Goal: Find specific page/section: Locate item on page

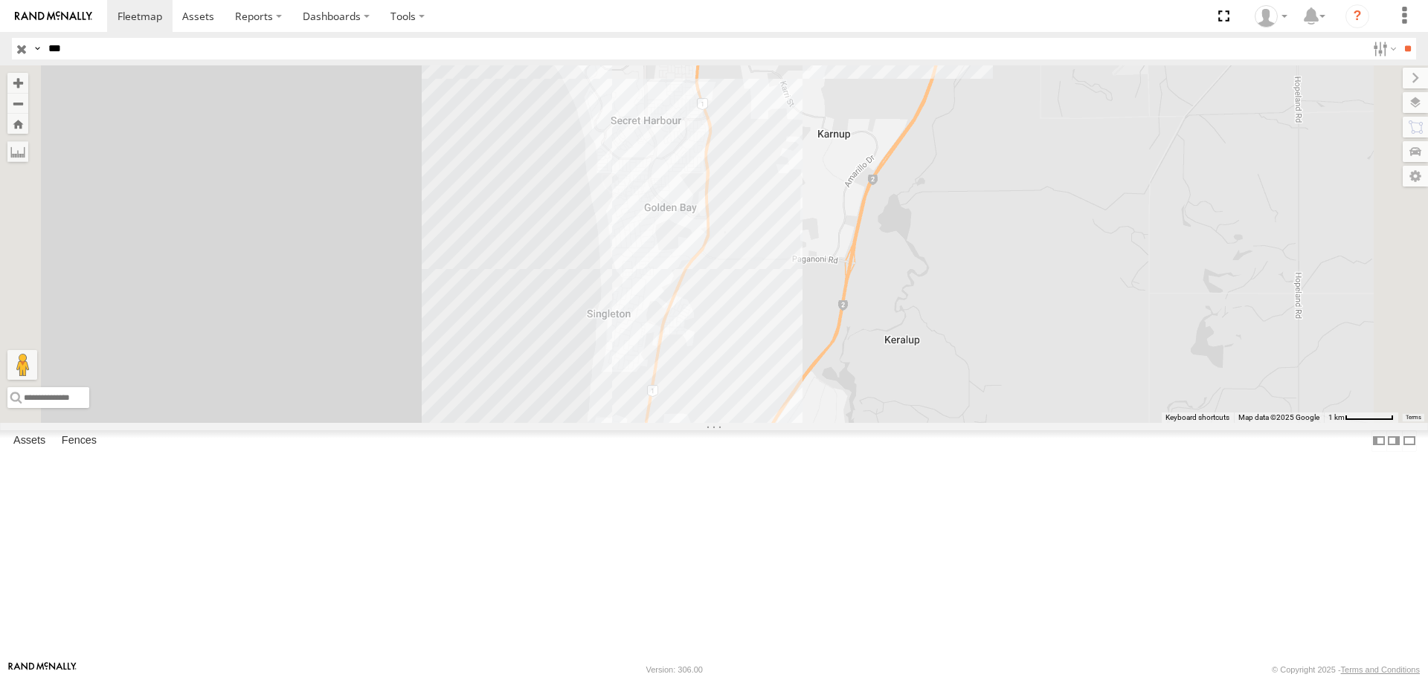
drag, startPoint x: 901, startPoint y: 406, endPoint x: 908, endPoint y: 277, distance: 129.6
click at [908, 277] on div "TT033- [PERSON_NAME] CV293 - [PERSON_NAME] CV268 - [PERSON_NAME] CV352 - [PERSO…" at bounding box center [714, 243] width 1428 height 357
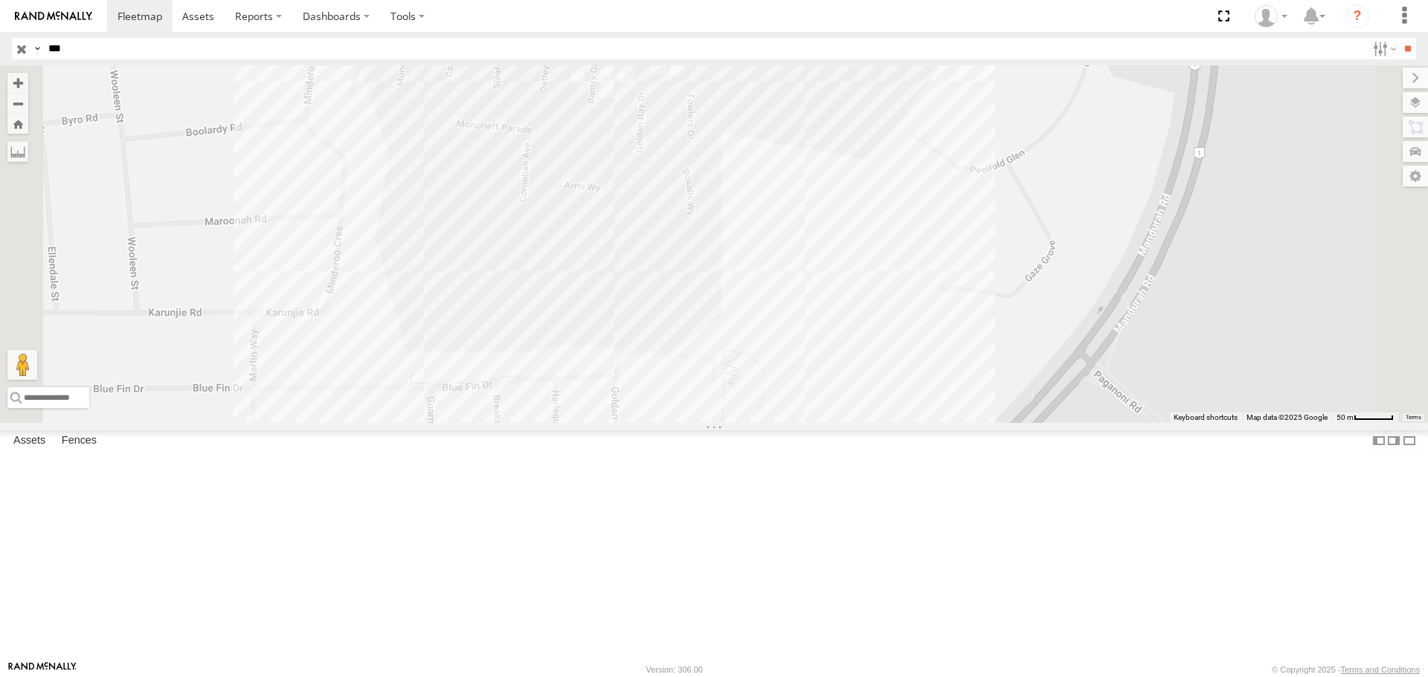
drag, startPoint x: 905, startPoint y: 380, endPoint x: 884, endPoint y: 333, distance: 51.3
click at [884, 333] on div "TT033- [PERSON_NAME] CV293 - [PERSON_NAME] CV268 - [PERSON_NAME] CV352 - [PERSO…" at bounding box center [714, 243] width 1428 height 357
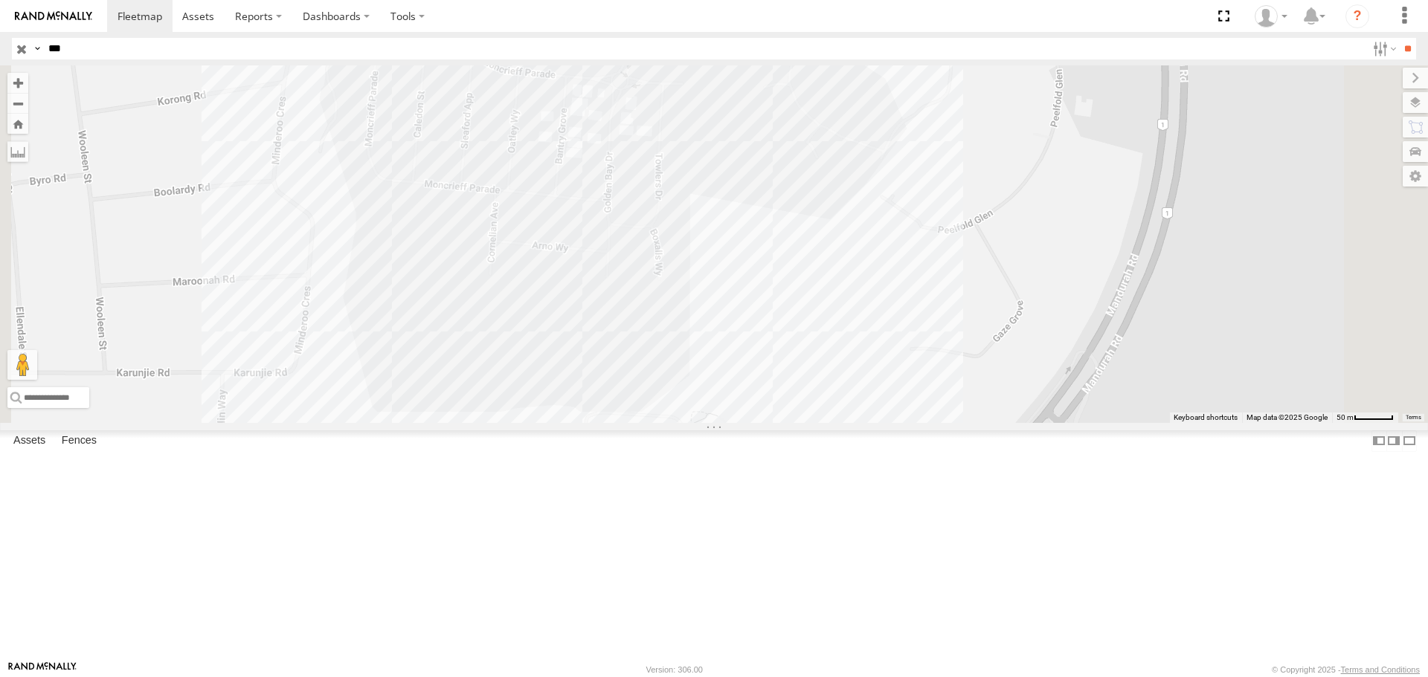
drag, startPoint x: 902, startPoint y: 335, endPoint x: 877, endPoint y: 392, distance: 61.9
click at [877, 392] on div "TT033- [PERSON_NAME] CV293 - [PERSON_NAME] CV268 - [PERSON_NAME] CV352 - [PERSO…" at bounding box center [714, 243] width 1428 height 357
click at [1412, 102] on label at bounding box center [1414, 102] width 25 height 21
click at [0, 0] on span "Basemaps" at bounding box center [0, 0] width 0 height 0
click at [0, 0] on span "Satellite + Roadmap" at bounding box center [0, 0] width 0 height 0
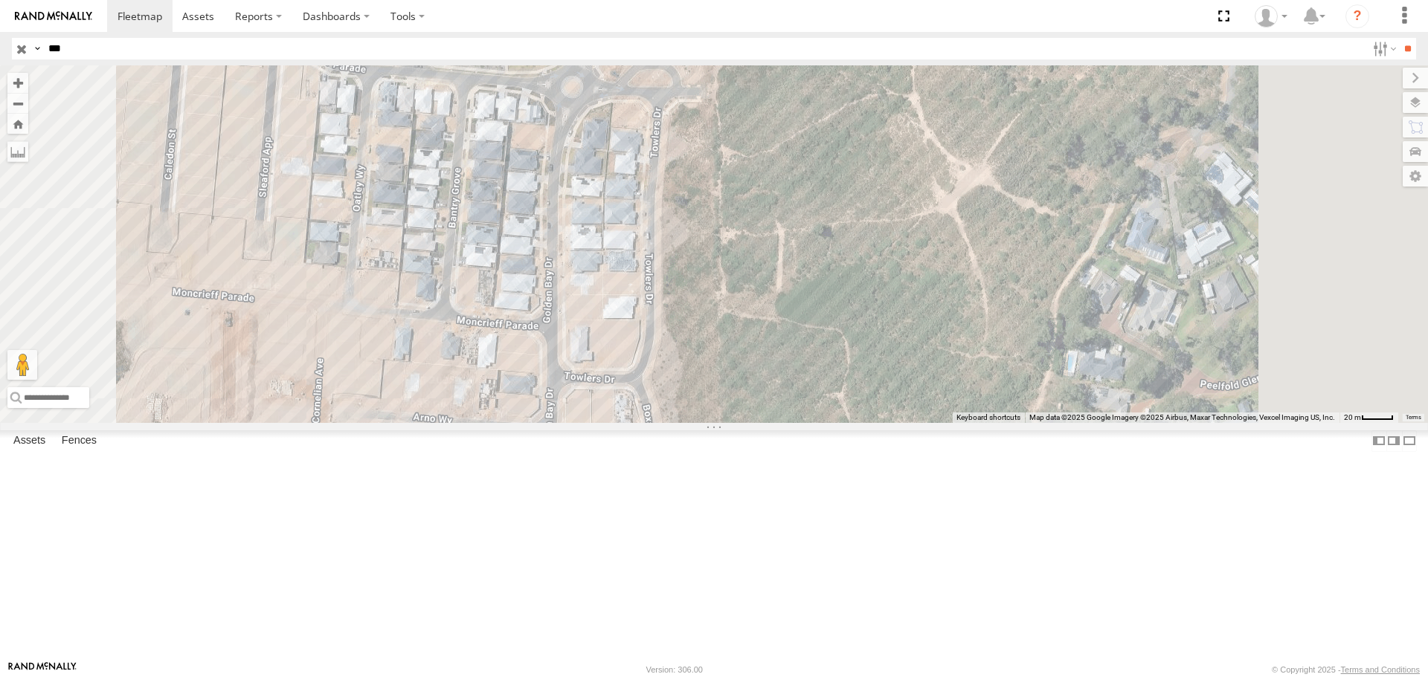
drag, startPoint x: 896, startPoint y: 330, endPoint x: 871, endPoint y: 413, distance: 86.3
click at [871, 413] on div "TT033- [PERSON_NAME] CV293 - [PERSON_NAME] CV268 - [PERSON_NAME] CV352 - [PERSO…" at bounding box center [714, 243] width 1428 height 357
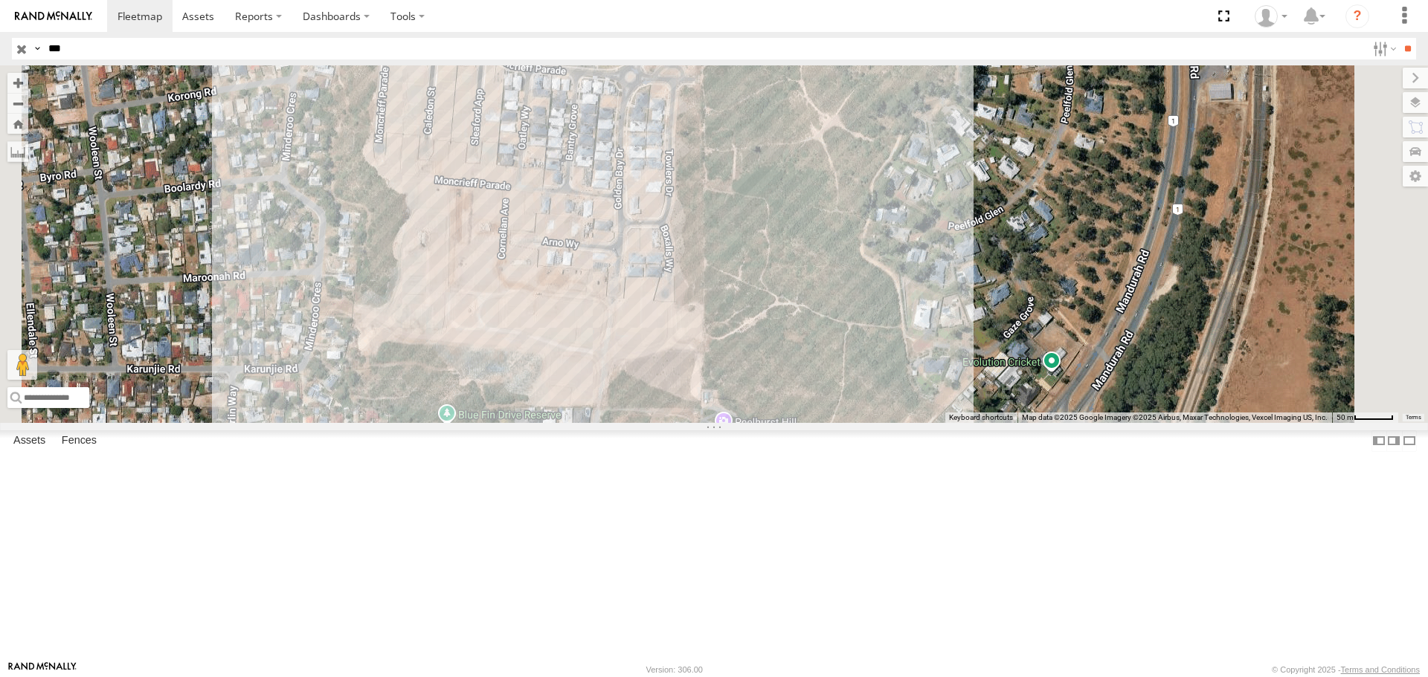
drag, startPoint x: 875, startPoint y: 451, endPoint x: 877, endPoint y: 339, distance: 112.3
click at [877, 339] on div "TT033- [PERSON_NAME] CV293 - [PERSON_NAME] CV268 - [PERSON_NAME] CV352 - [PERSO…" at bounding box center [714, 243] width 1428 height 357
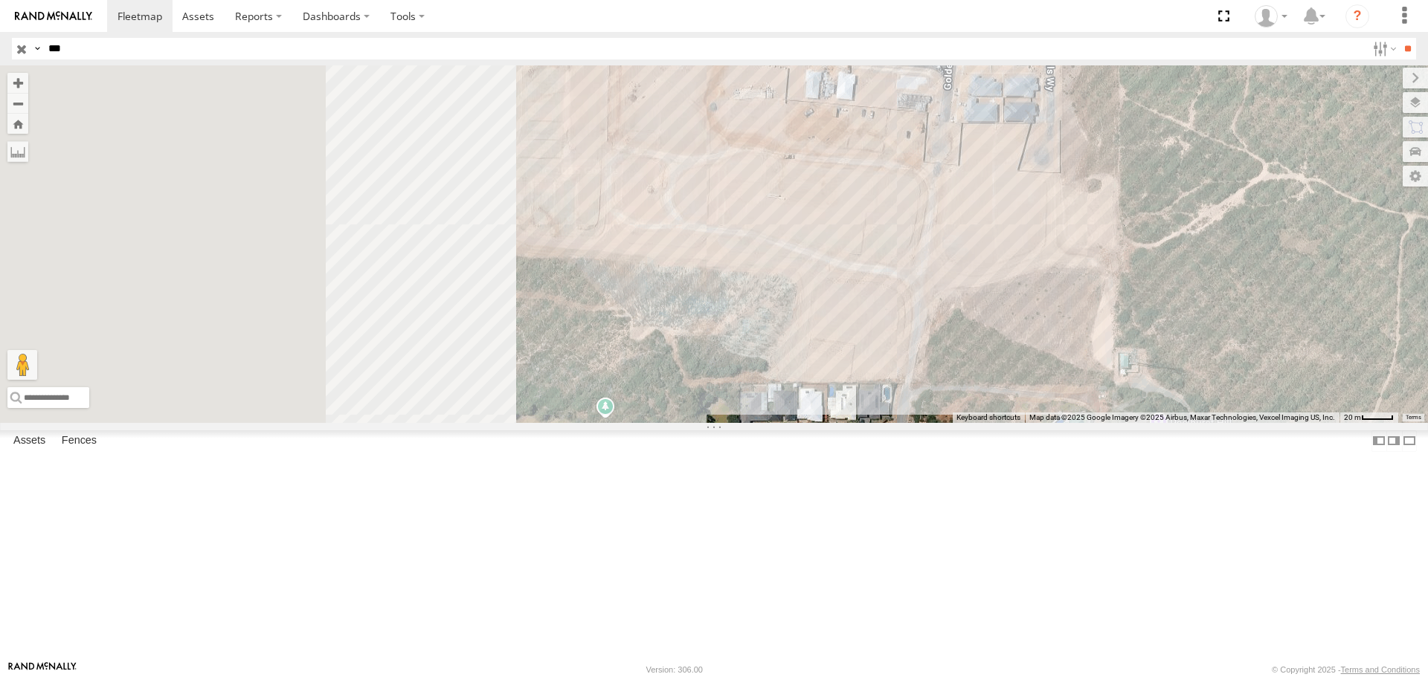
drag, startPoint x: 849, startPoint y: 362, endPoint x: 1241, endPoint y: 196, distance: 425.8
click at [1241, 196] on div "To navigate the map with touch gestures double-tap and hold your finger on the …" at bounding box center [714, 243] width 1428 height 357
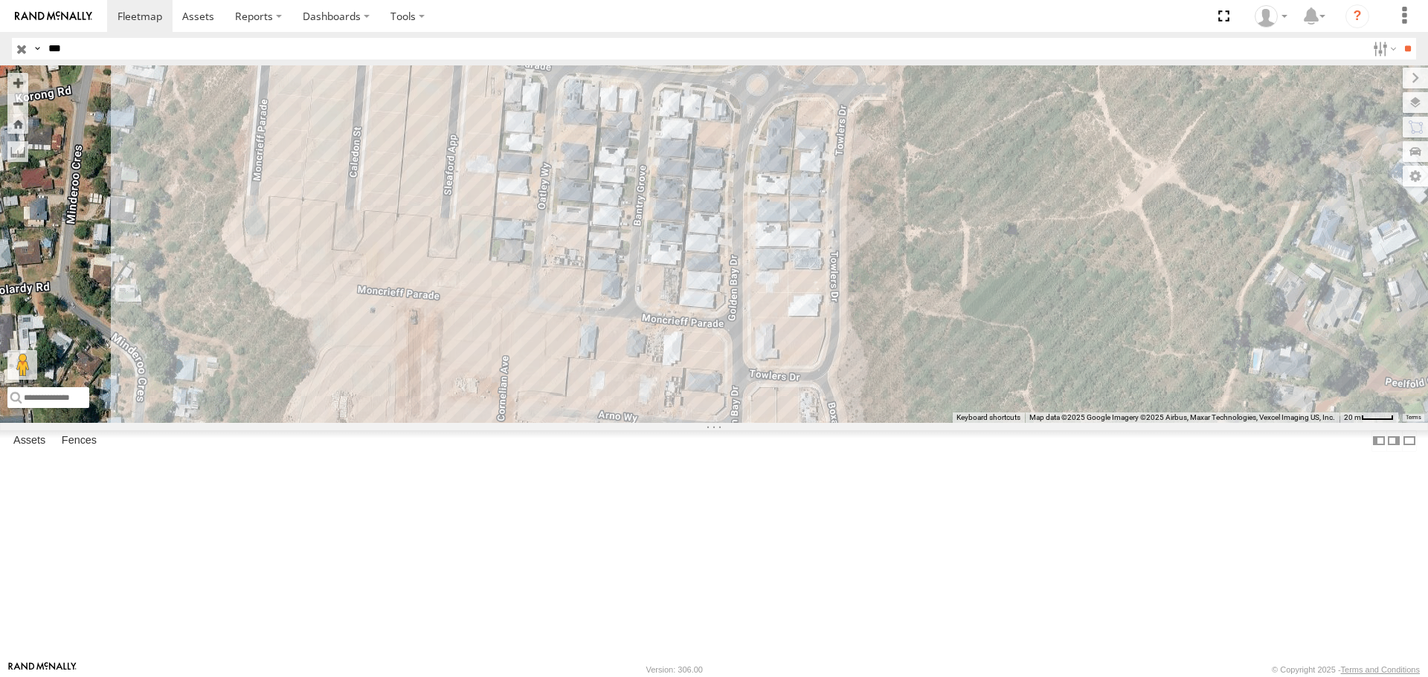
drag, startPoint x: 985, startPoint y: 224, endPoint x: 747, endPoint y: 587, distance: 434.0
click at [747, 422] on div "TT033- [PERSON_NAME] CV293 - [PERSON_NAME] CV268 - [PERSON_NAME] CV352 - [PERSO…" at bounding box center [714, 243] width 1428 height 357
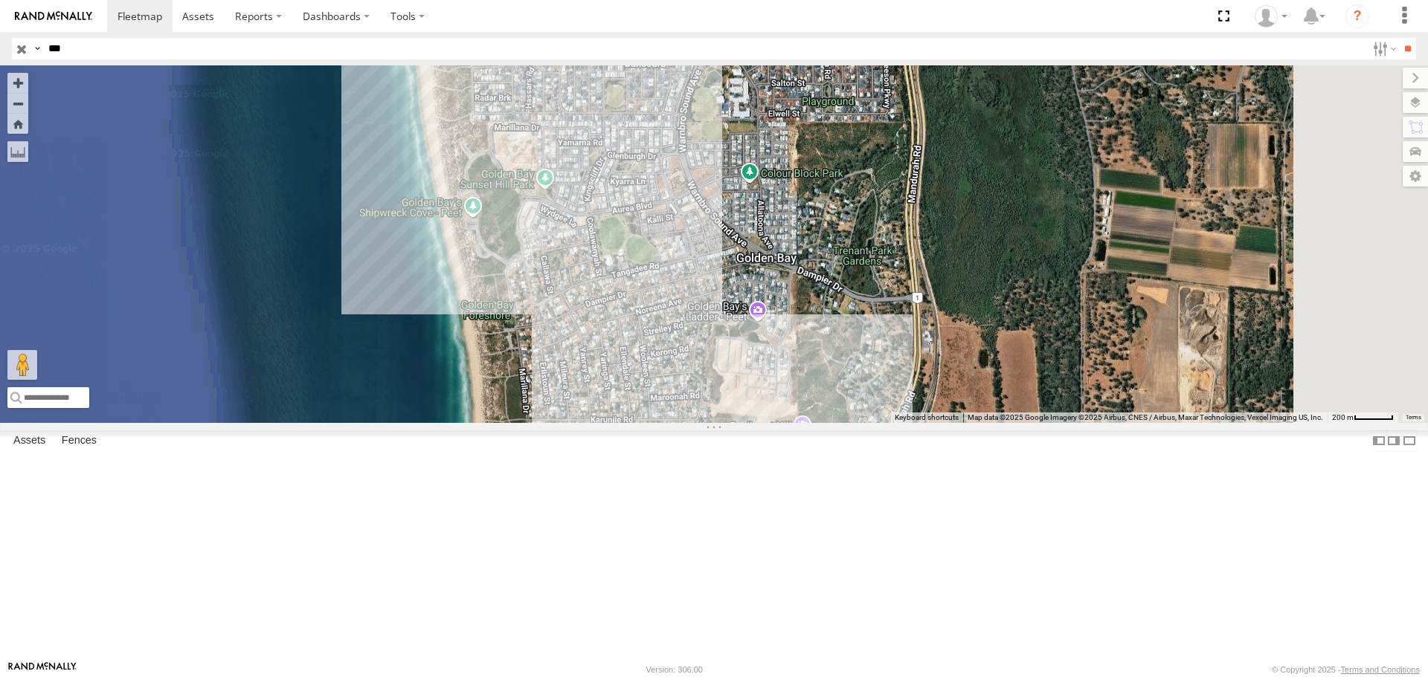
drag, startPoint x: 1060, startPoint y: 614, endPoint x: 918, endPoint y: 444, distance: 221.7
click at [920, 422] on div at bounding box center [714, 243] width 1428 height 357
